Goal: Task Accomplishment & Management: Manage account settings

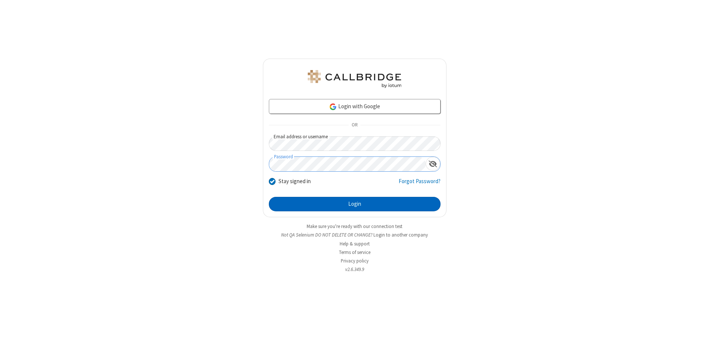
click at [355, 204] on button "Login" at bounding box center [355, 204] width 172 height 15
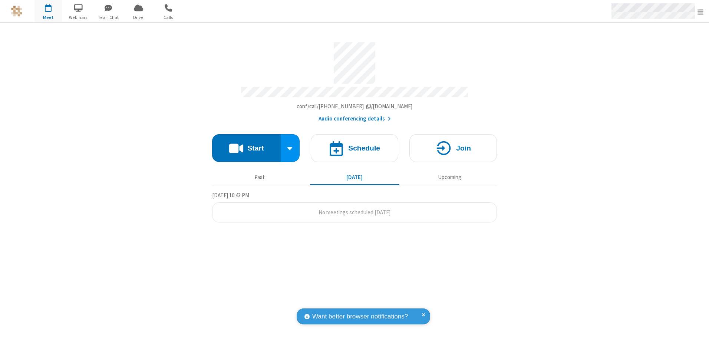
click at [701, 11] on span "Open menu" at bounding box center [701, 11] width 6 height 7
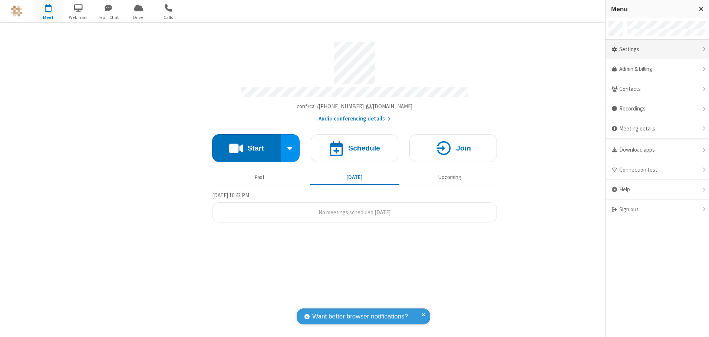
click at [657, 49] on div "Settings" at bounding box center [657, 50] width 103 height 20
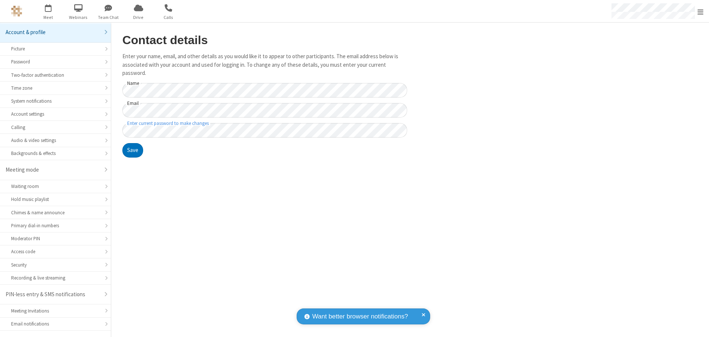
scroll to position [13, 0]
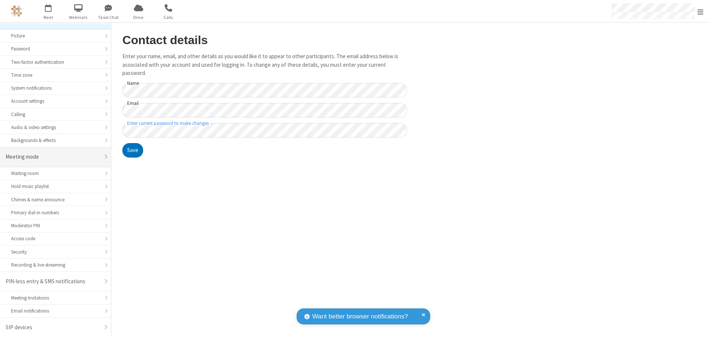
click at [53, 157] on div "Meeting mode" at bounding box center [53, 157] width 94 height 9
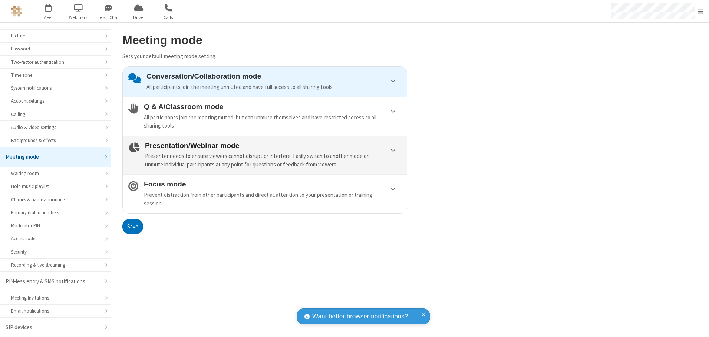
click at [265, 155] on div "Presenter needs to ensure viewers cannot disrupt or interfere. Easily switch to…" at bounding box center [273, 160] width 256 height 17
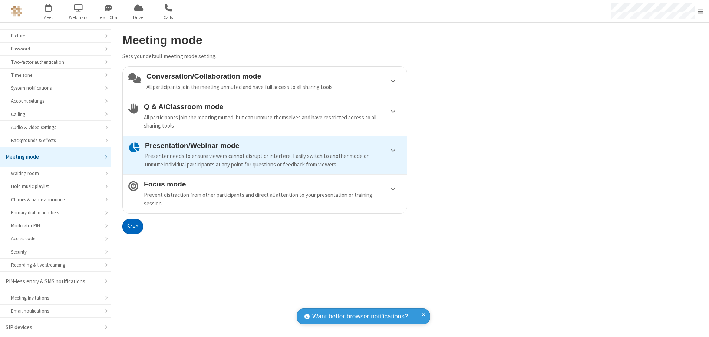
click at [132, 226] on button "Save" at bounding box center [132, 226] width 21 height 15
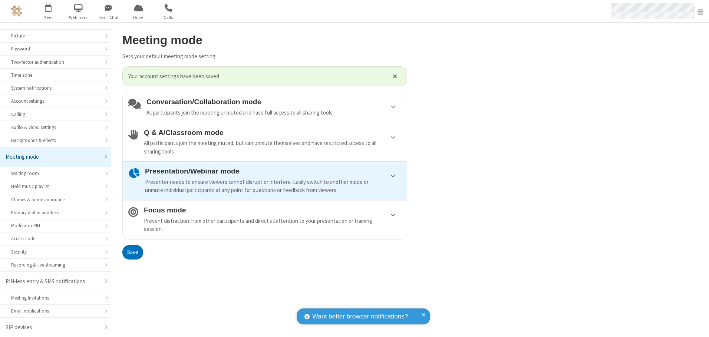
click at [701, 11] on span "Open menu" at bounding box center [701, 11] width 6 height 7
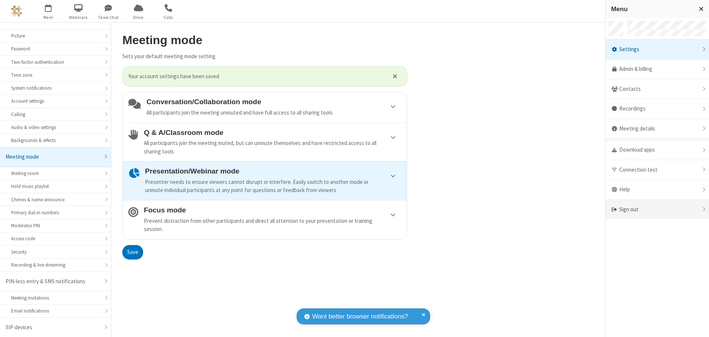
click at [657, 210] on div "Sign out" at bounding box center [657, 210] width 103 height 20
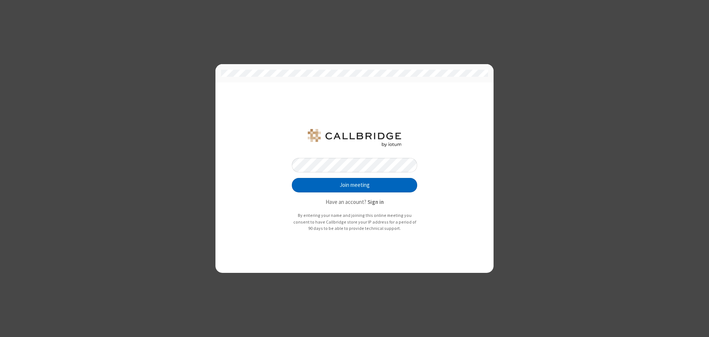
click at [355, 185] on button "Join meeting" at bounding box center [354, 185] width 125 height 15
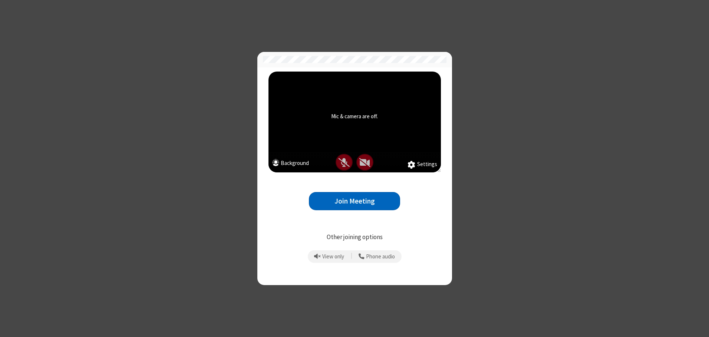
click at [355, 201] on button "Join Meeting" at bounding box center [354, 201] width 91 height 18
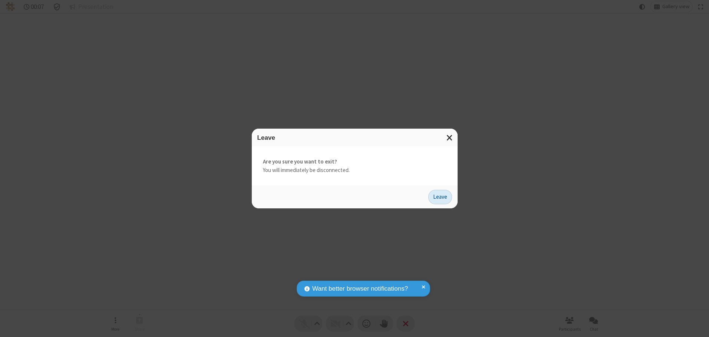
click at [440, 197] on button "Leave" at bounding box center [440, 197] width 24 height 15
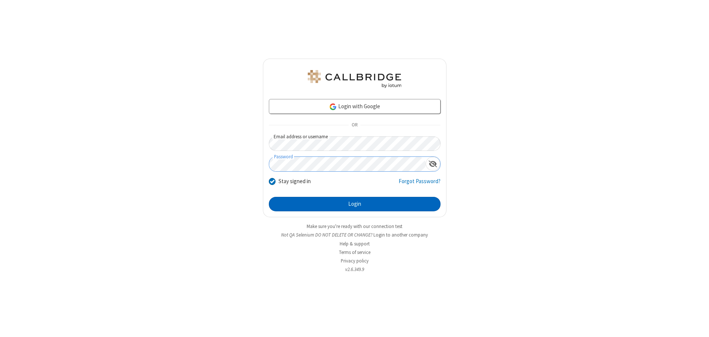
click at [355, 204] on button "Login" at bounding box center [355, 204] width 172 height 15
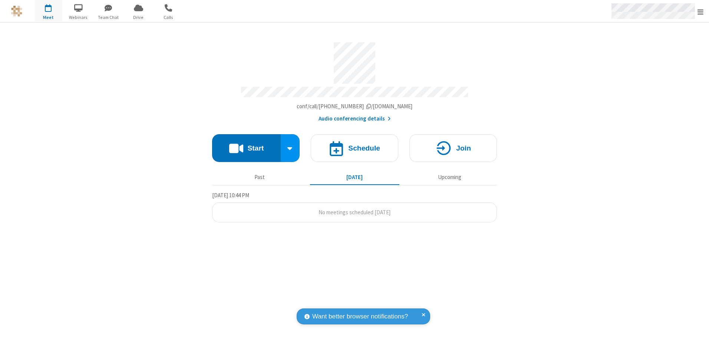
click at [701, 11] on span "Open menu" at bounding box center [701, 11] width 6 height 7
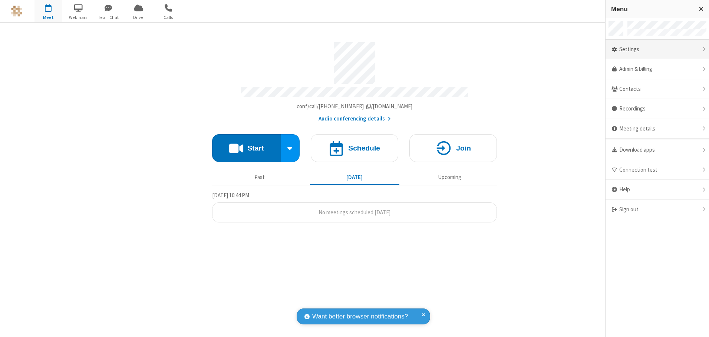
click at [657, 49] on div "Settings" at bounding box center [657, 50] width 103 height 20
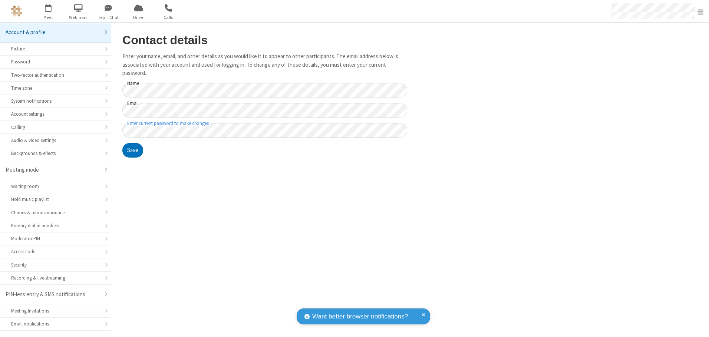
scroll to position [13, 0]
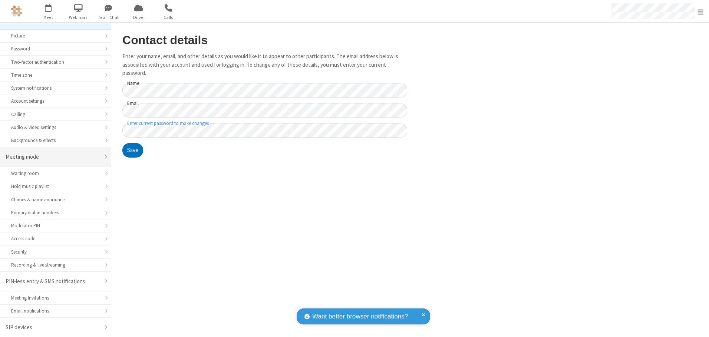
click at [53, 157] on div "Meeting mode" at bounding box center [53, 157] width 94 height 9
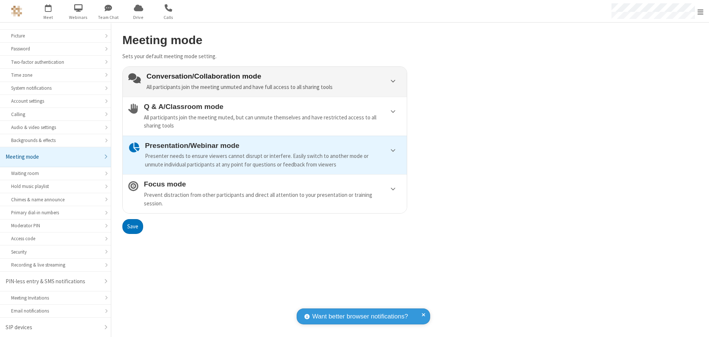
click at [265, 82] on div "Conversation/Collaboration mode All participants join the meeting unmuted and h…" at bounding box center [274, 81] width 255 height 19
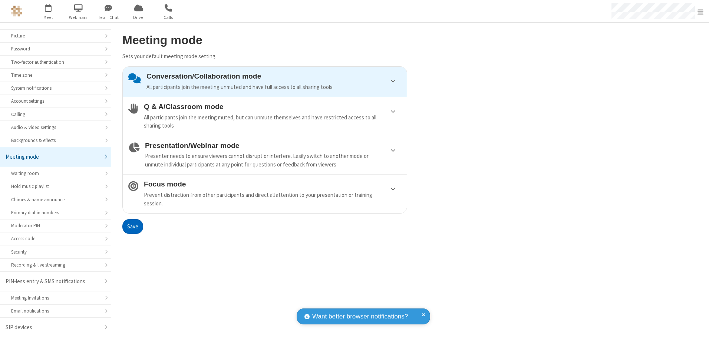
click at [132, 226] on button "Save" at bounding box center [132, 226] width 21 height 15
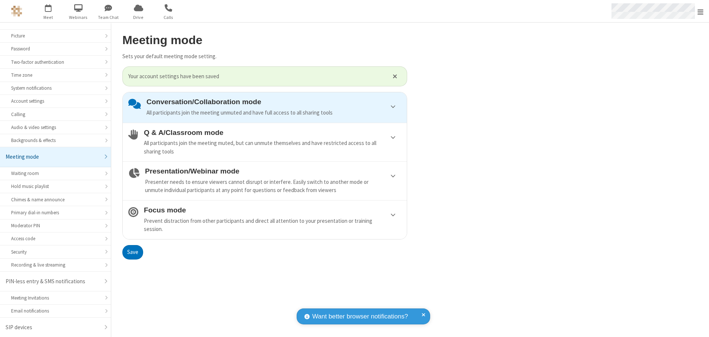
click at [701, 11] on span "Open menu" at bounding box center [701, 11] width 6 height 7
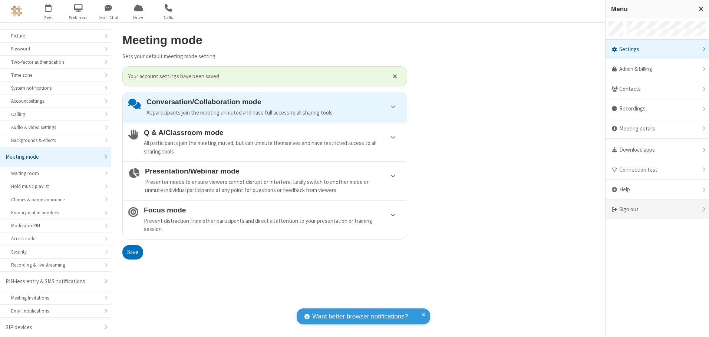
click at [657, 210] on div "Sign out" at bounding box center [657, 210] width 103 height 20
